Goal: Task Accomplishment & Management: Manage account settings

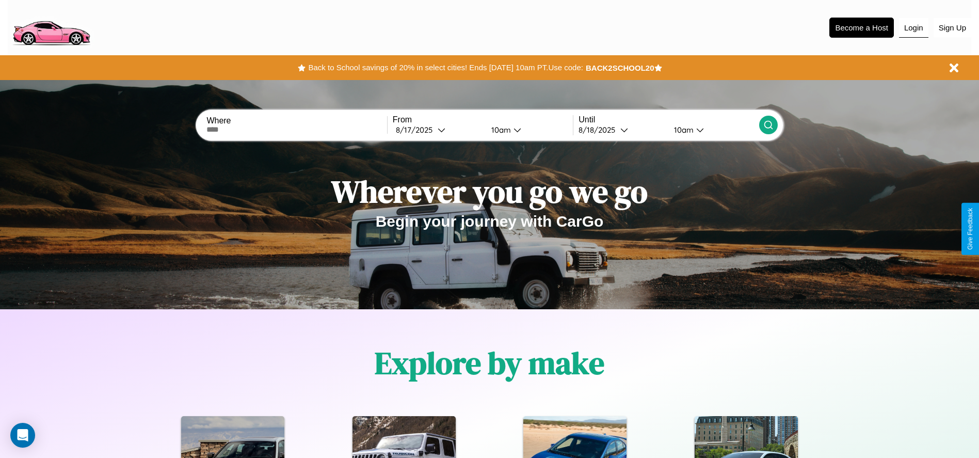
click at [913, 27] on button "Login" at bounding box center [913, 28] width 29 height 20
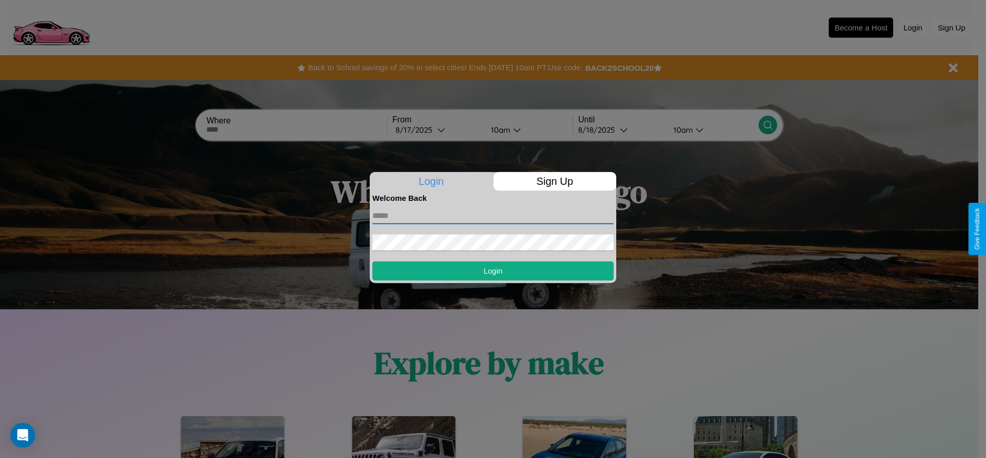
click at [493, 215] on input "text" at bounding box center [492, 215] width 241 height 17
type input "**********"
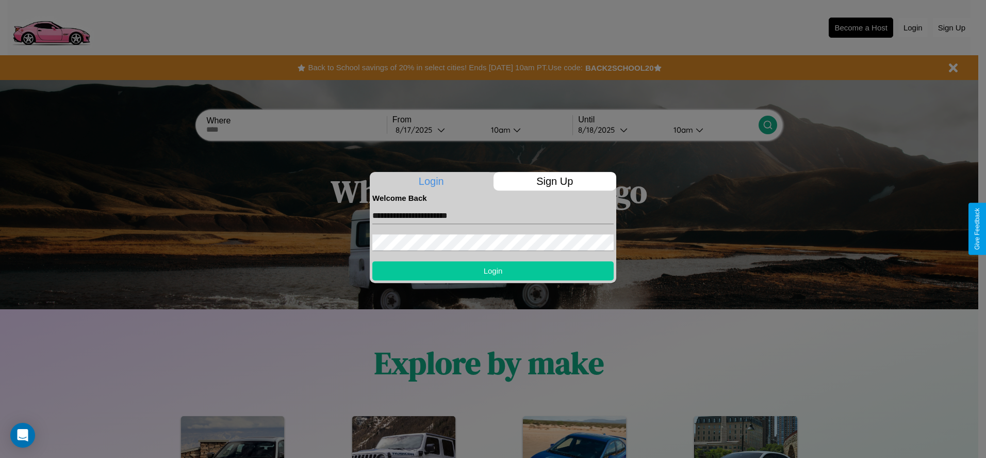
click at [493, 270] on button "Login" at bounding box center [492, 270] width 241 height 19
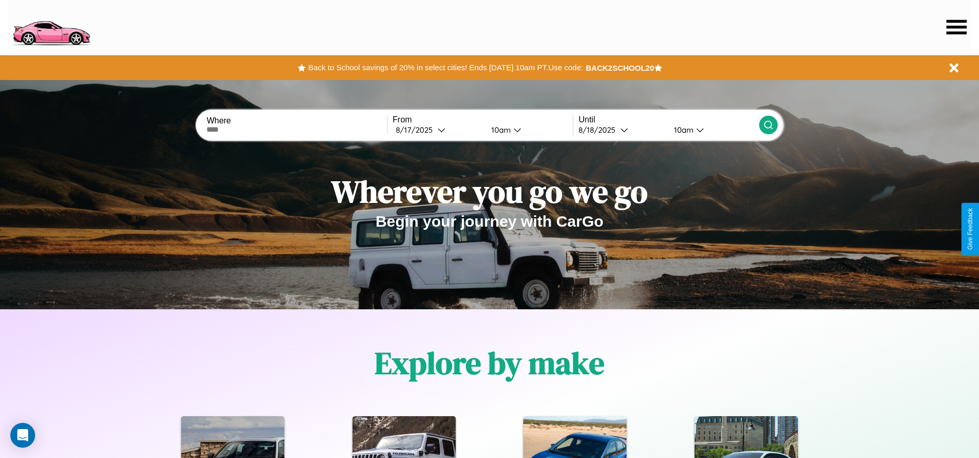
click at [956, 27] on icon at bounding box center [956, 27] width 20 height 14
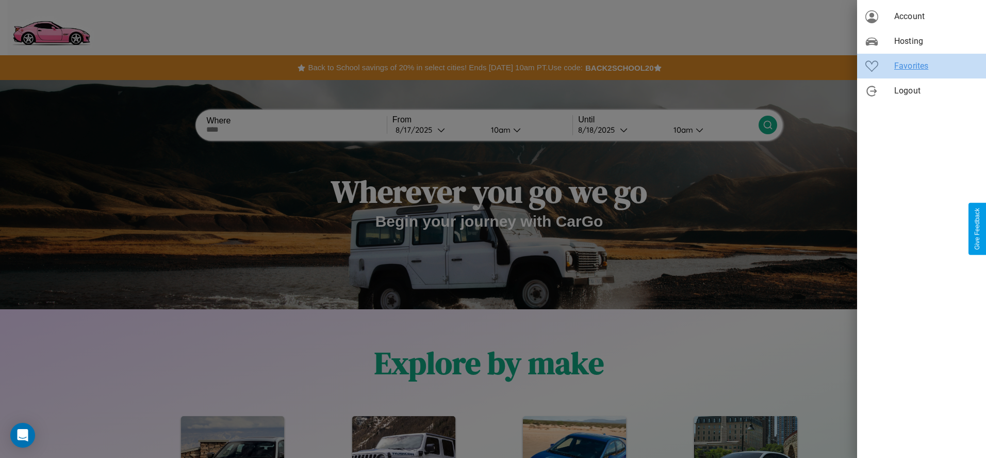
click at [922, 66] on span "Favorites" at bounding box center [937, 66] width 84 height 12
